Goal: Information Seeking & Learning: Understand process/instructions

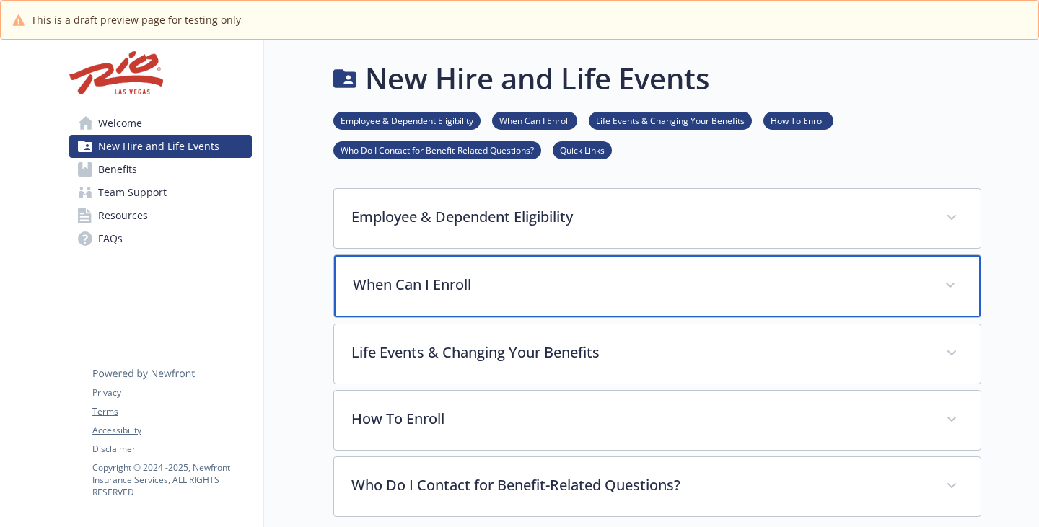
click at [402, 296] on p "When Can I Enroll" at bounding box center [640, 285] width 574 height 22
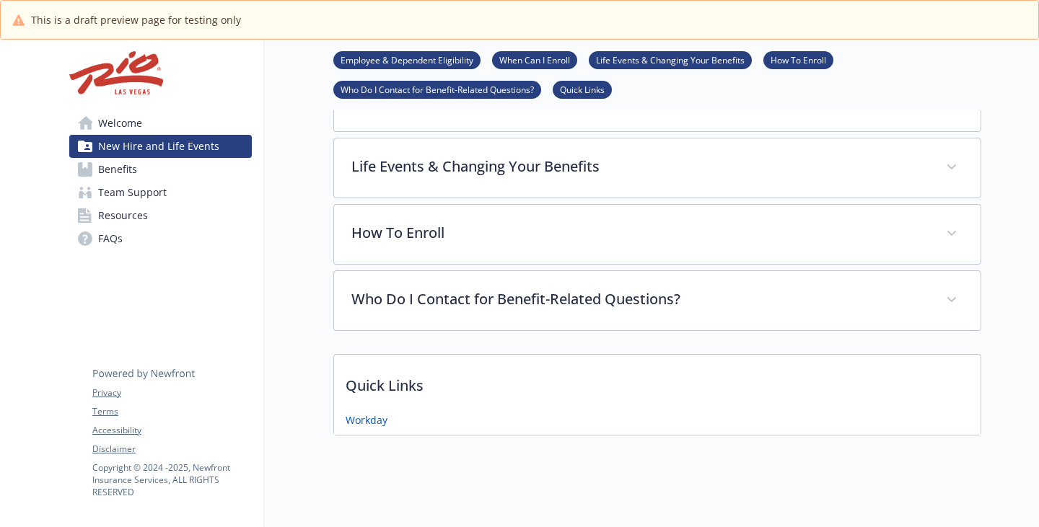
scroll to position [505, 0]
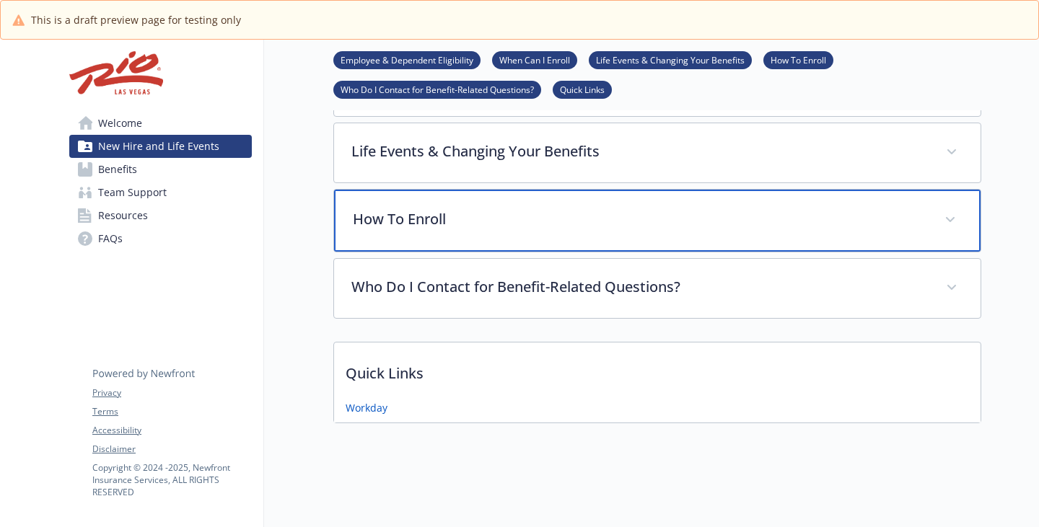
click at [417, 230] on p "How To Enroll" at bounding box center [640, 219] width 574 height 22
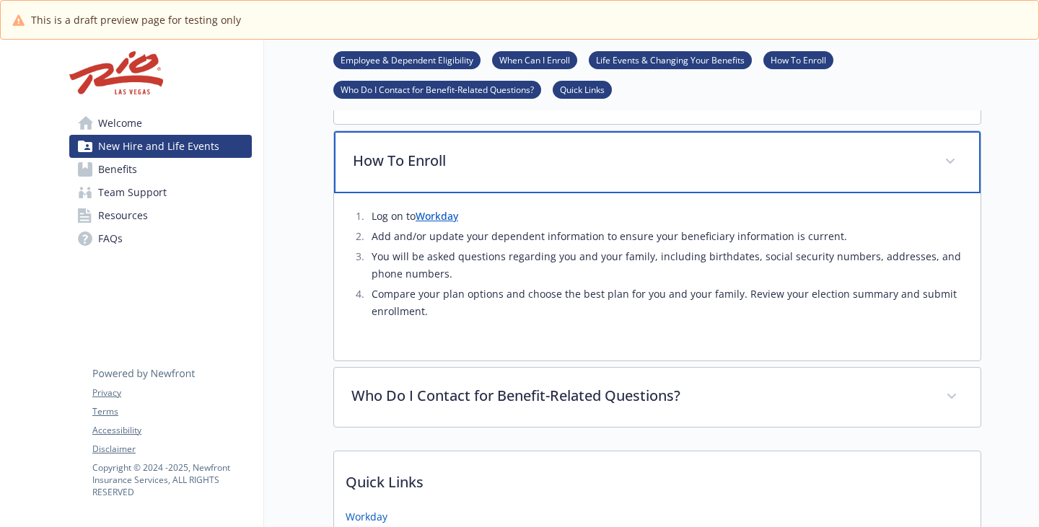
scroll to position [797, 0]
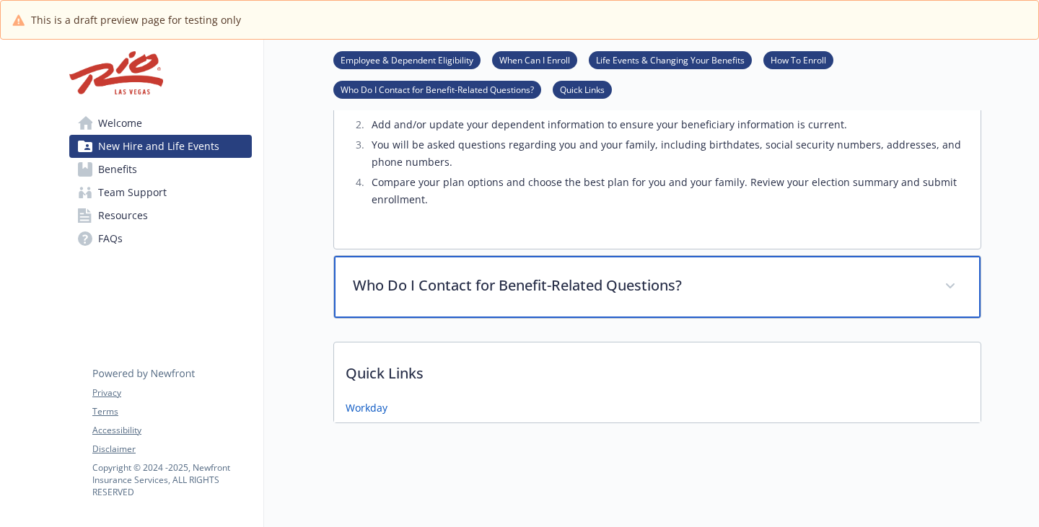
click at [528, 275] on p "Who Do I Contact for Benefit-Related Questions?" at bounding box center [640, 286] width 574 height 22
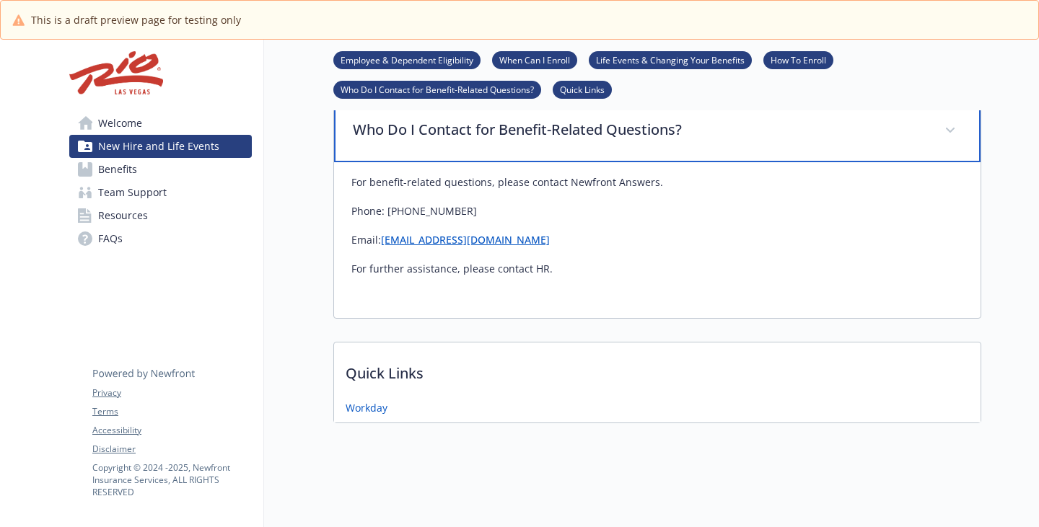
scroll to position [941, 0]
